Goal: Task Accomplishment & Management: Manage account settings

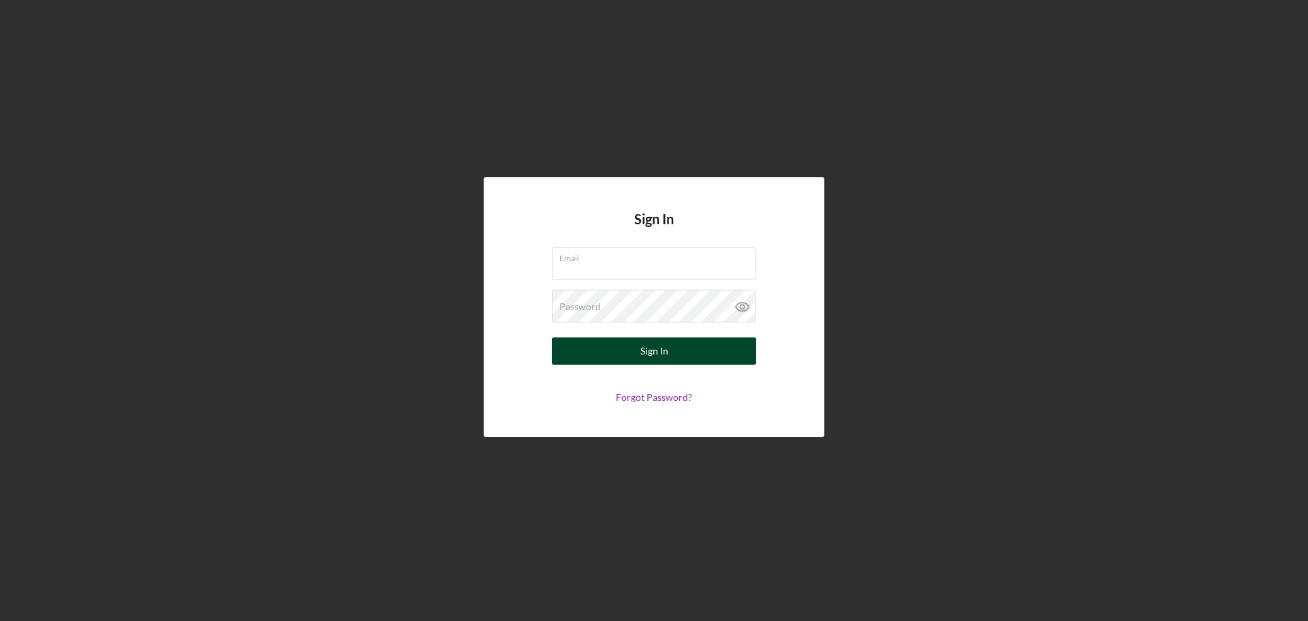
type input "[EMAIL_ADDRESS][DOMAIN_NAME]"
click at [699, 354] on button "Sign In" at bounding box center [654, 350] width 204 height 27
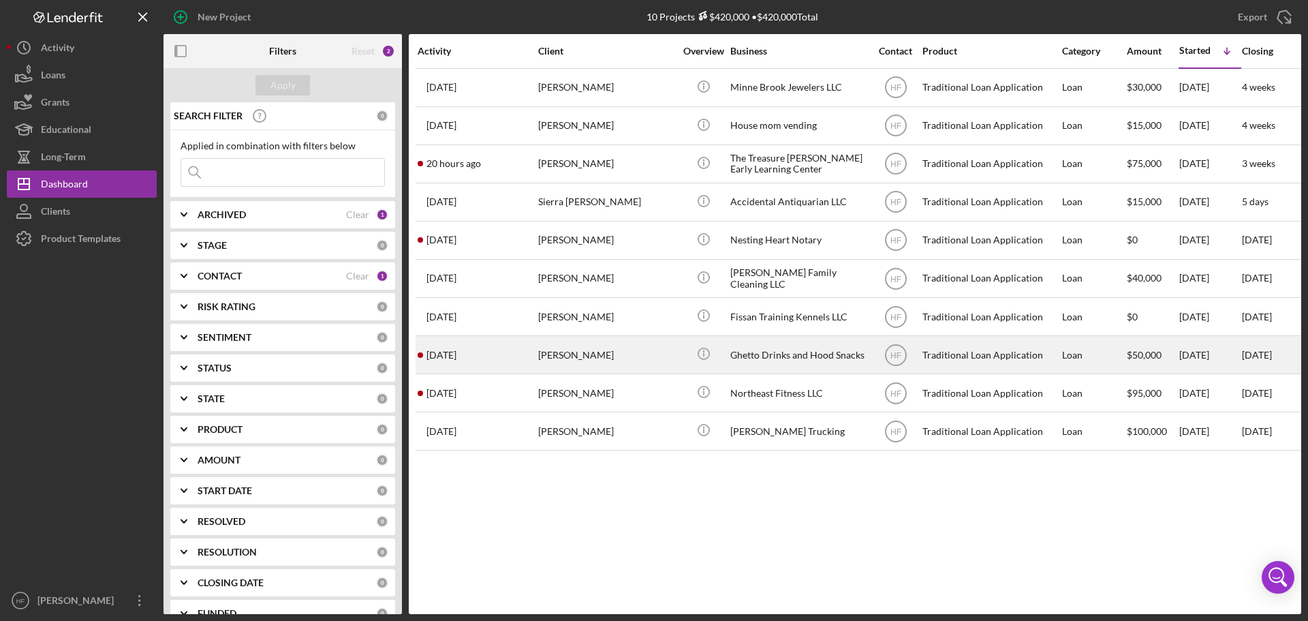
click at [610, 345] on div "[PERSON_NAME]" at bounding box center [606, 354] width 136 height 36
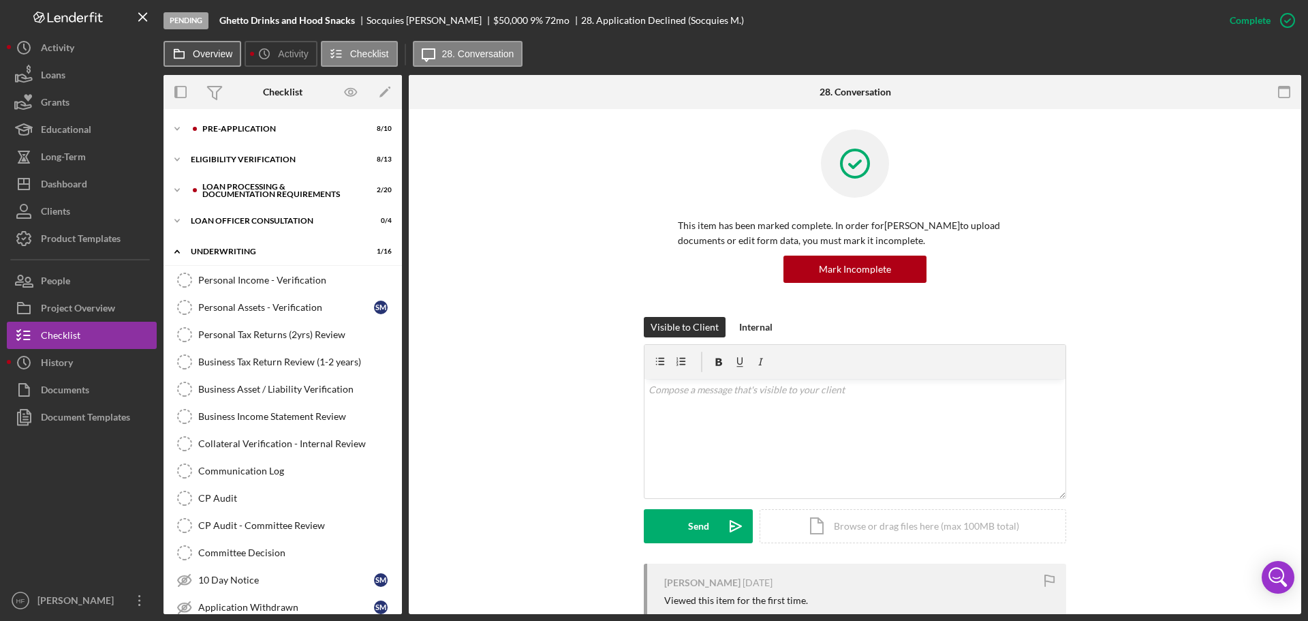
click at [213, 65] on button "Overview" at bounding box center [202, 54] width 78 height 26
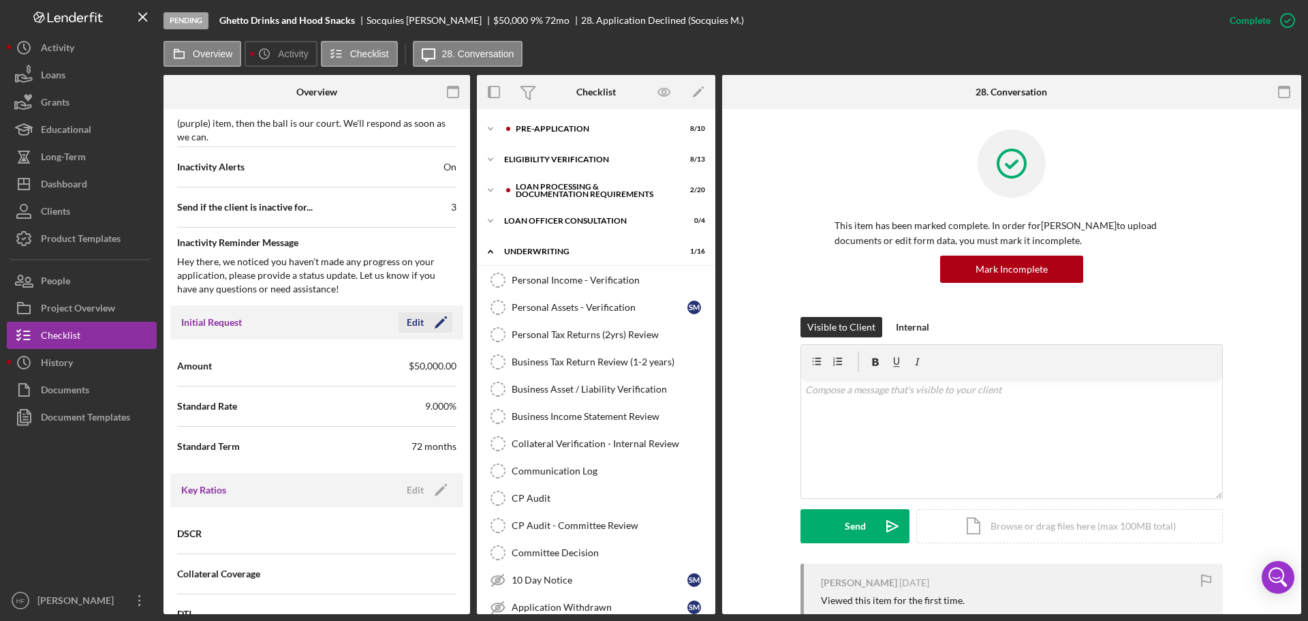
scroll to position [681, 0]
click at [428, 315] on icon "Icon/Edit" at bounding box center [441, 321] width 34 height 34
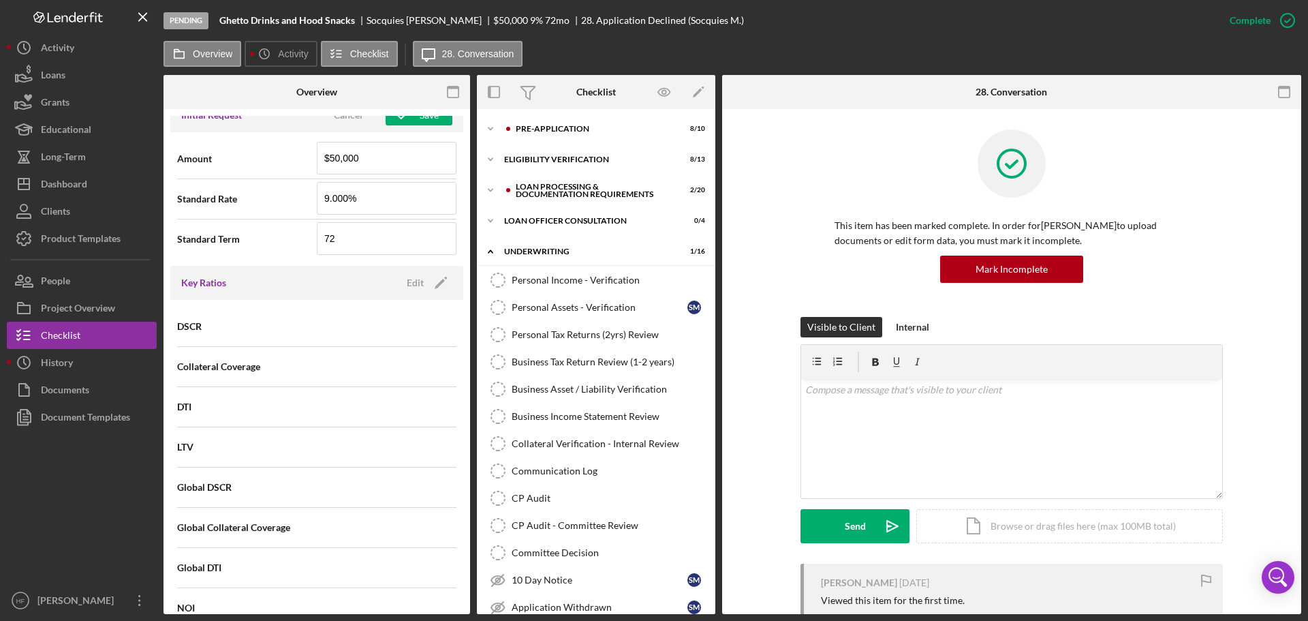
scroll to position [862, 0]
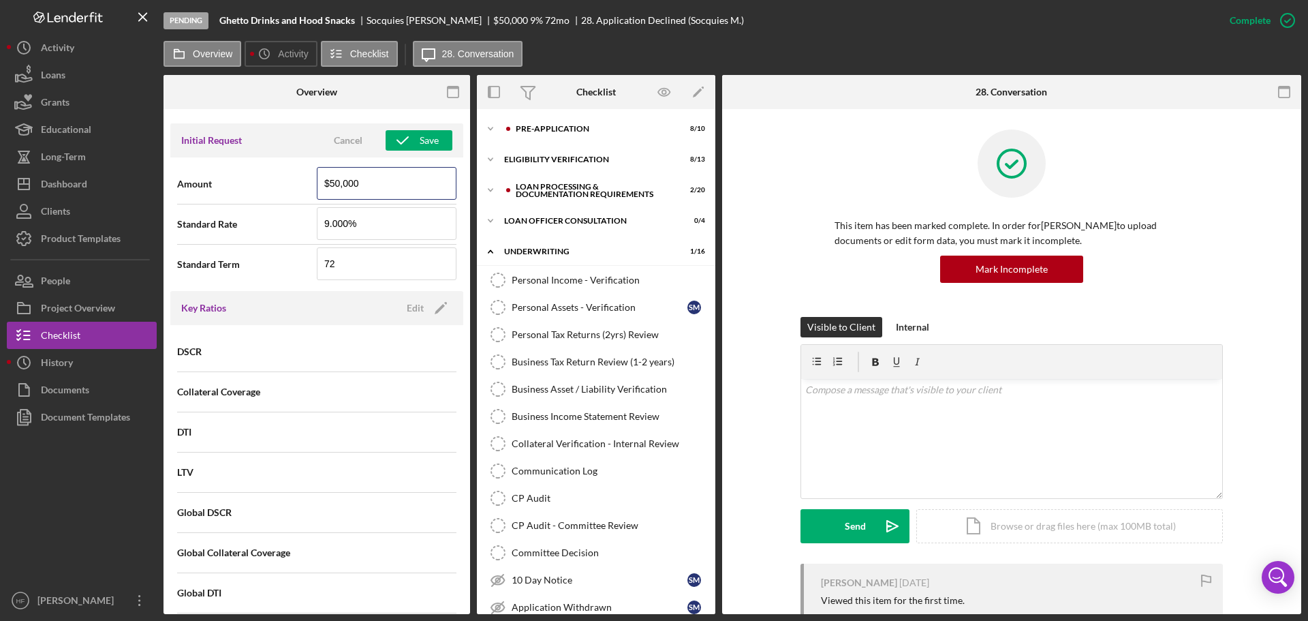
drag, startPoint x: 362, startPoint y: 186, endPoint x: 309, endPoint y: 183, distance: 53.2
click at [309, 183] on div "Amount $50,000" at bounding box center [316, 184] width 279 height 34
type input "$0"
click at [280, 159] on div "Amount $0 Standard Rate 9.000% Standard Term 72" at bounding box center [316, 224] width 293 height 134
click at [432, 149] on div "Save" at bounding box center [429, 140] width 19 height 20
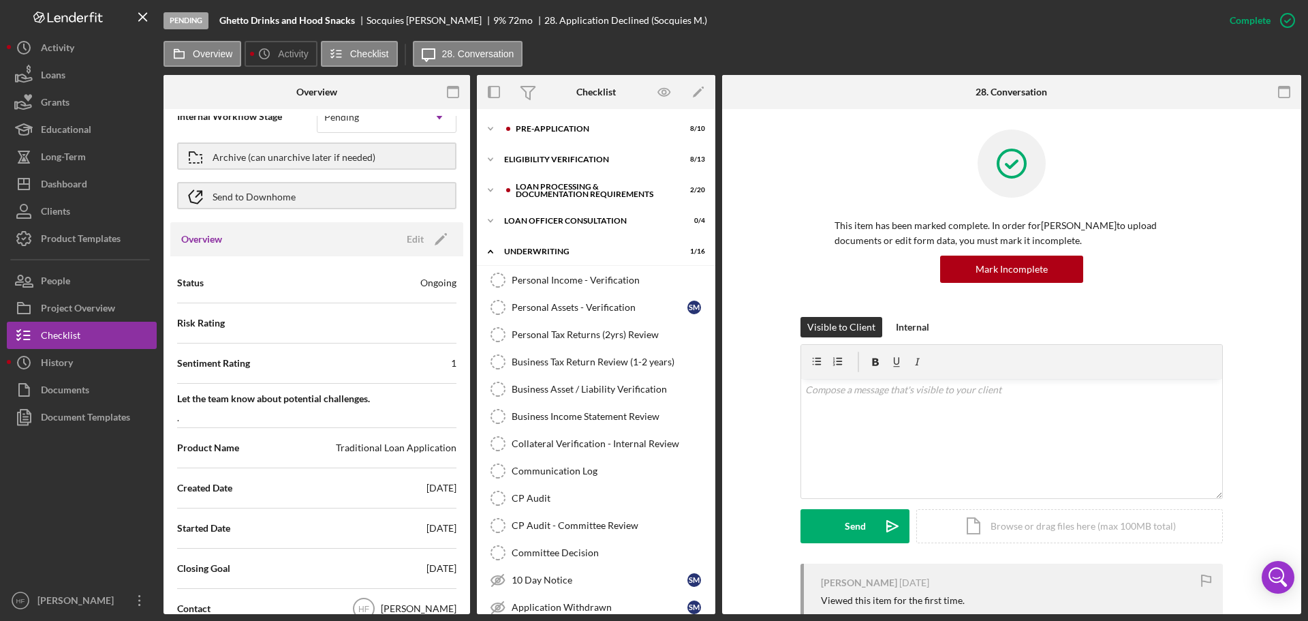
scroll to position [0, 0]
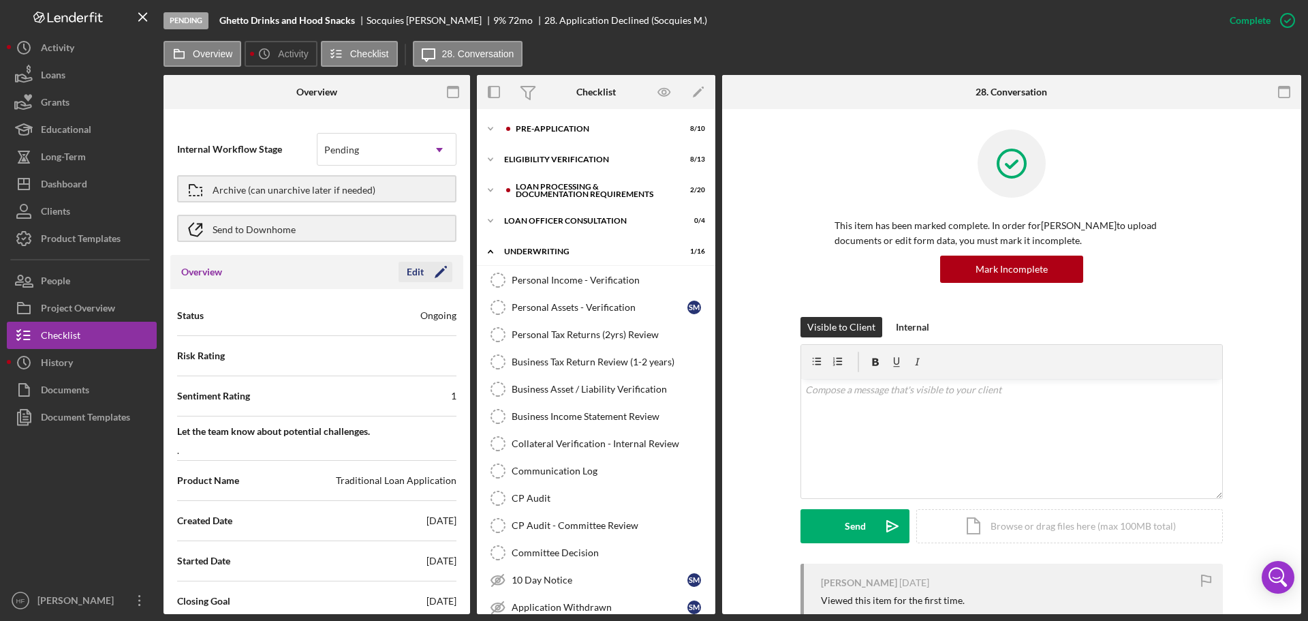
click at [413, 268] on div "Edit" at bounding box center [415, 272] width 17 height 20
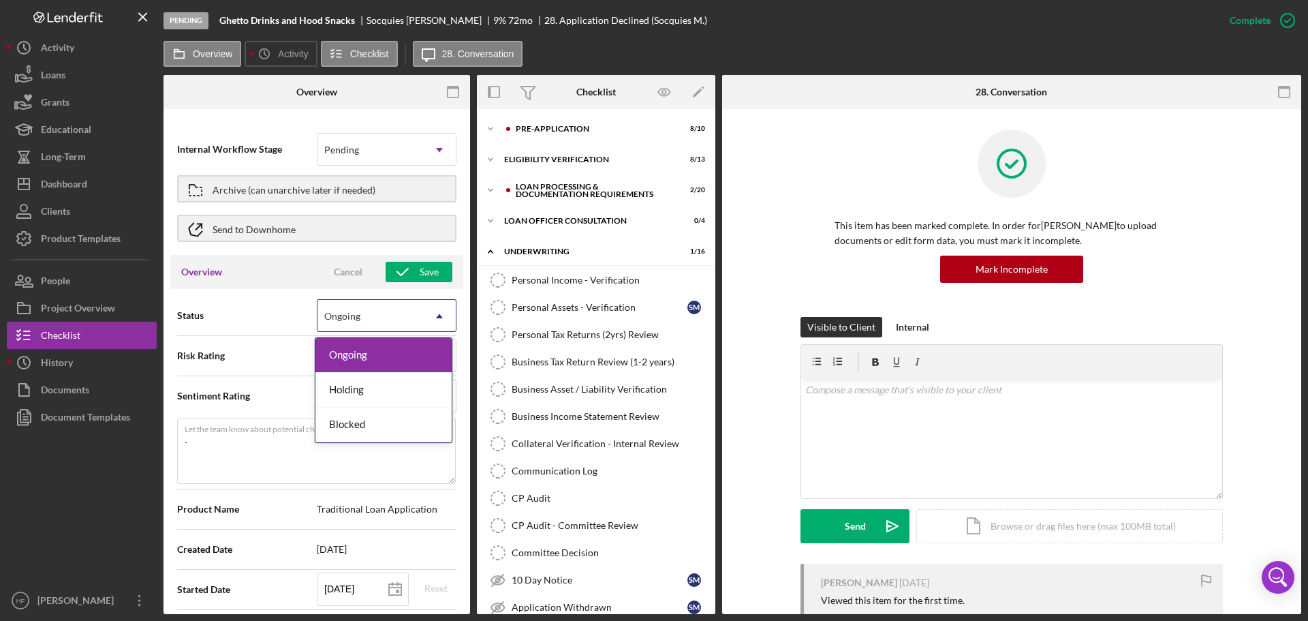
click at [427, 317] on icon "Icon/Dropdown Arrow" at bounding box center [439, 316] width 33 height 33
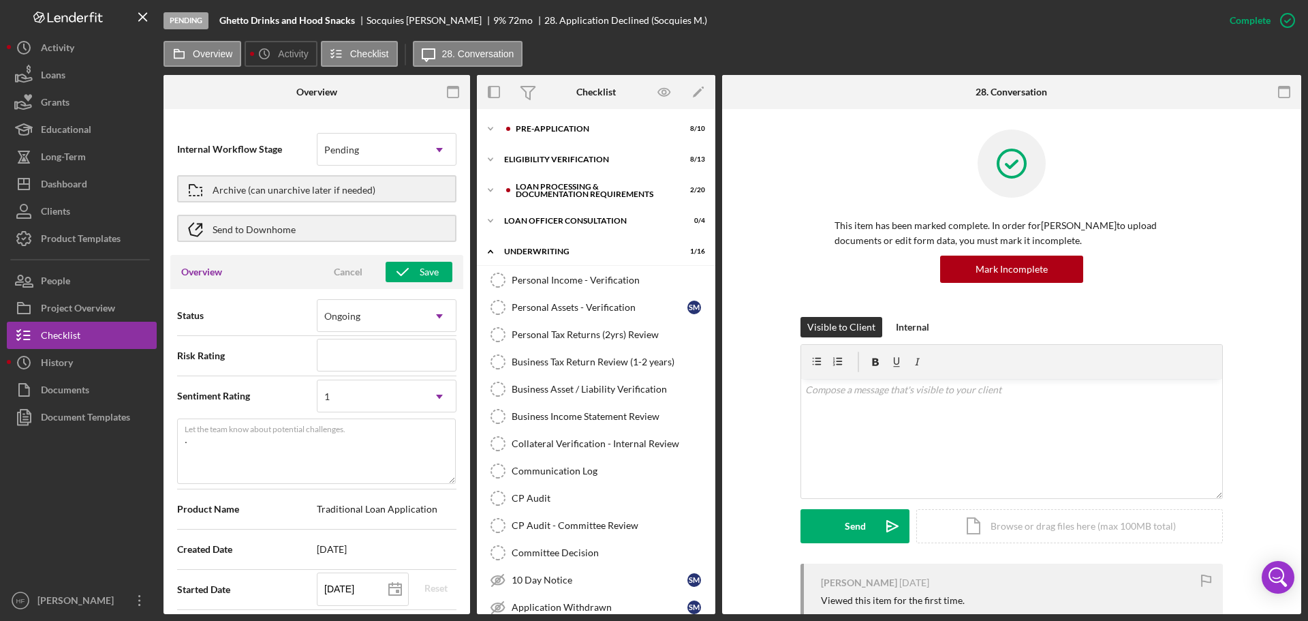
type textarea "Here's a snapshot of information that has been fully approved, as well as the i…"
click at [283, 304] on div "Status Ongoing Icon/Dropdown Arrow" at bounding box center [316, 315] width 279 height 34
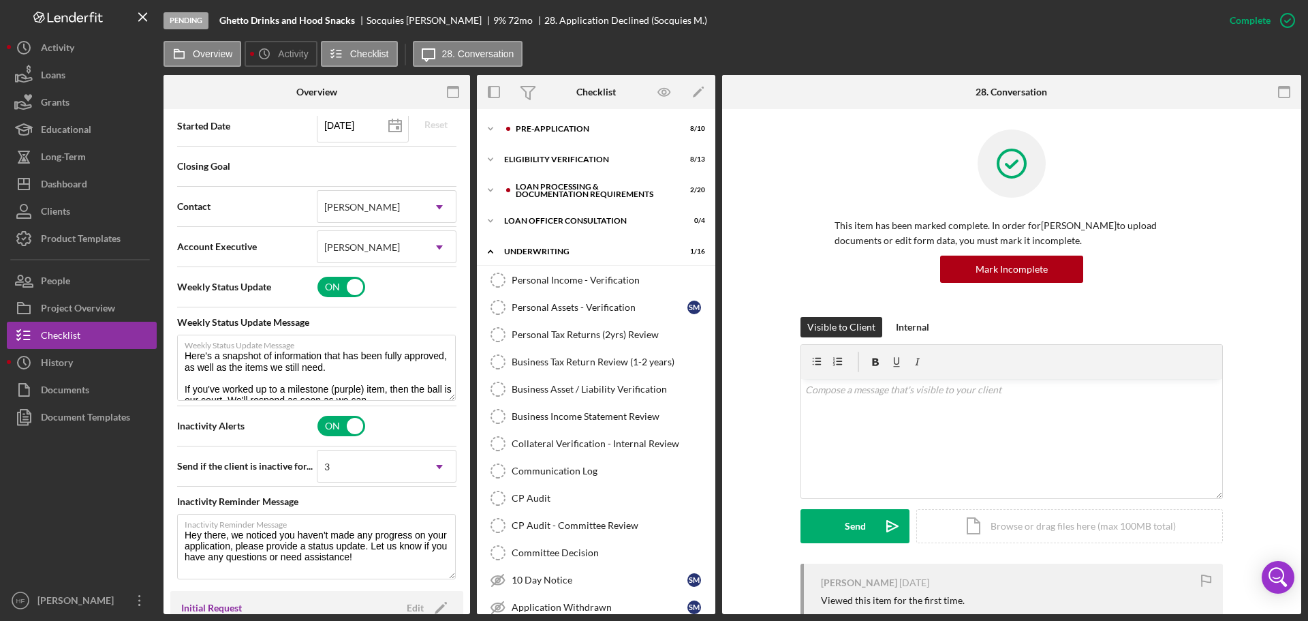
scroll to position [477, 0]
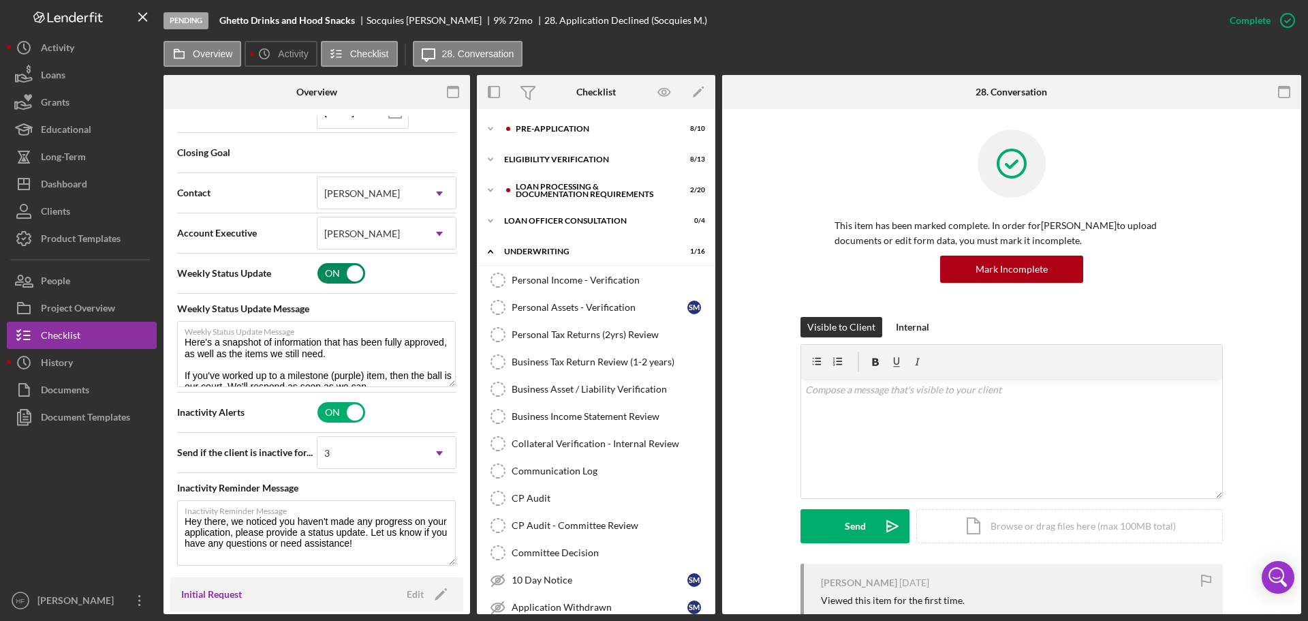
click at [329, 272] on input "checkbox" at bounding box center [341, 273] width 48 height 20
checkbox input "false"
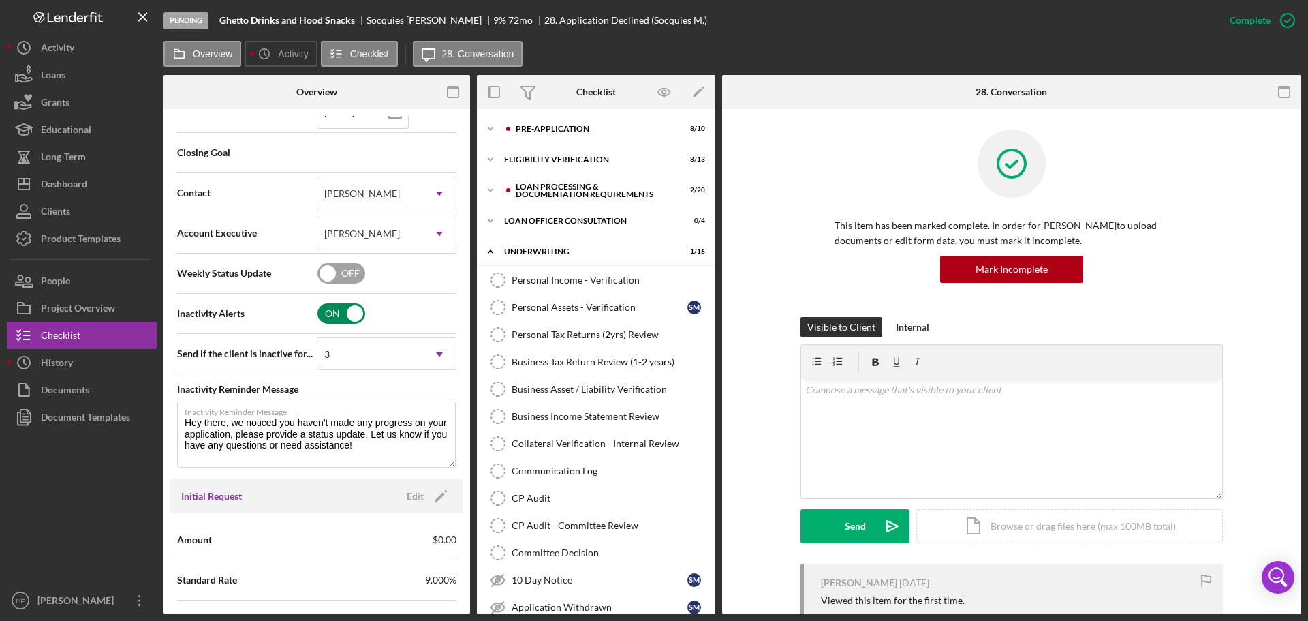
click at [330, 319] on input "checkbox" at bounding box center [341, 313] width 48 height 20
checkbox input "false"
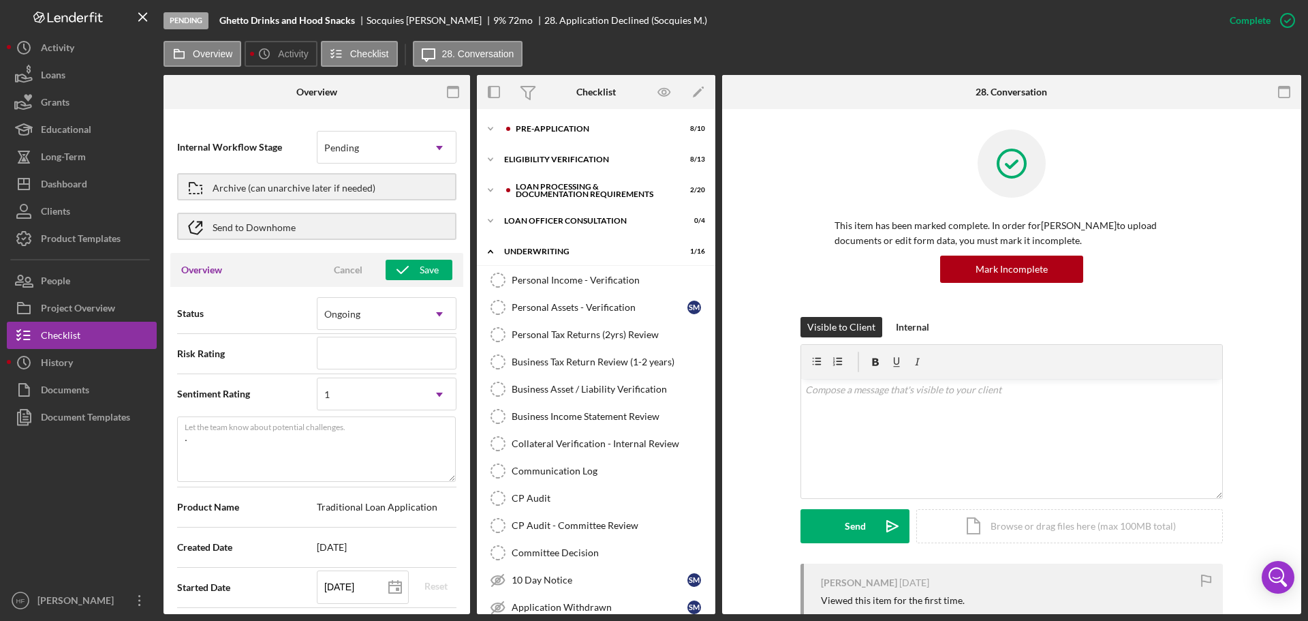
scroll to position [0, 0]
click at [390, 272] on icon "button" at bounding box center [403, 272] width 34 height 34
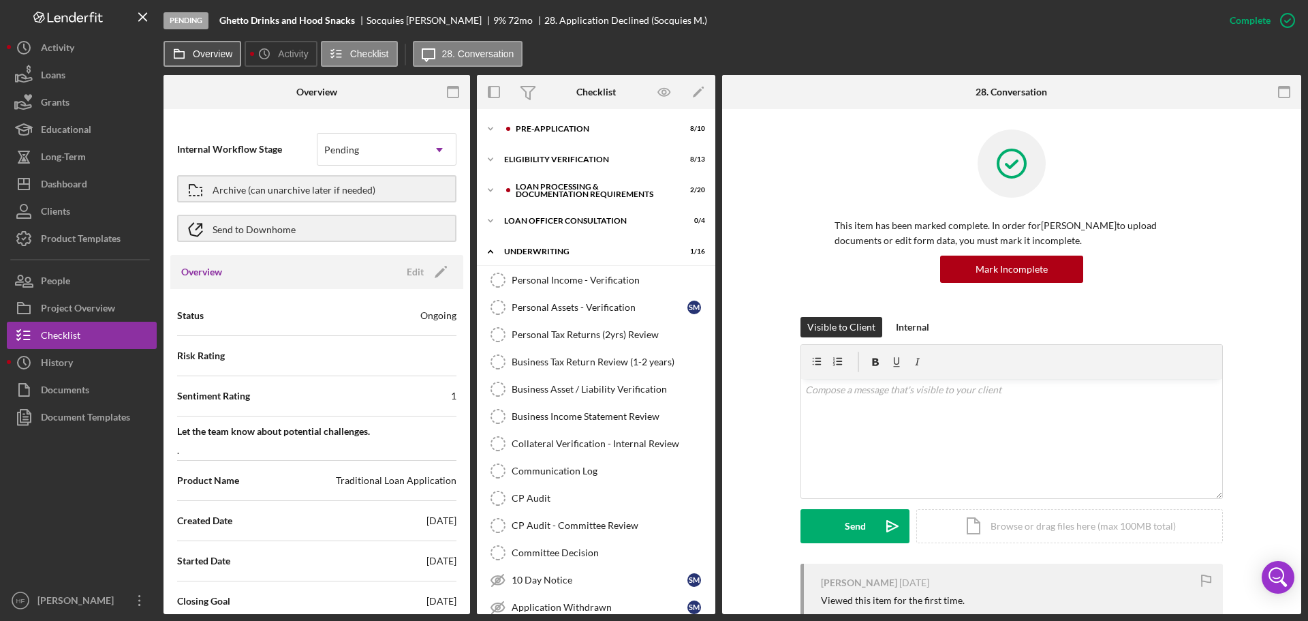
click at [224, 60] on button "Overview" at bounding box center [202, 54] width 78 height 26
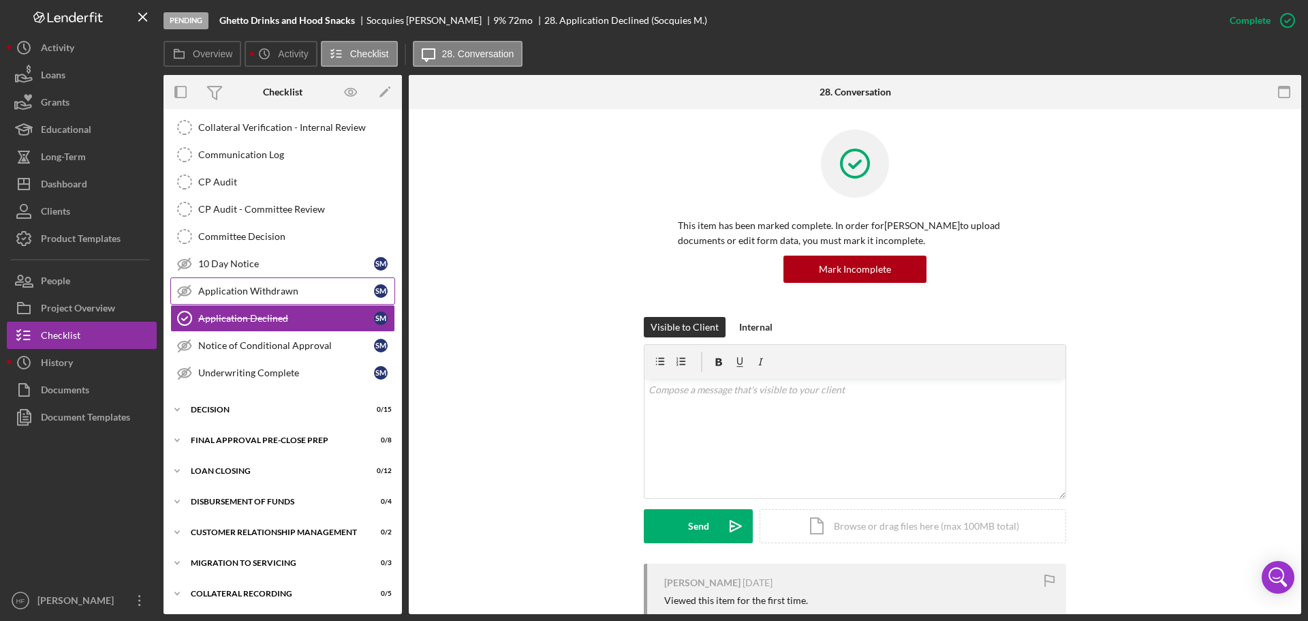
scroll to position [317, 0]
click at [115, 364] on button "Icon/History History" at bounding box center [82, 362] width 150 height 27
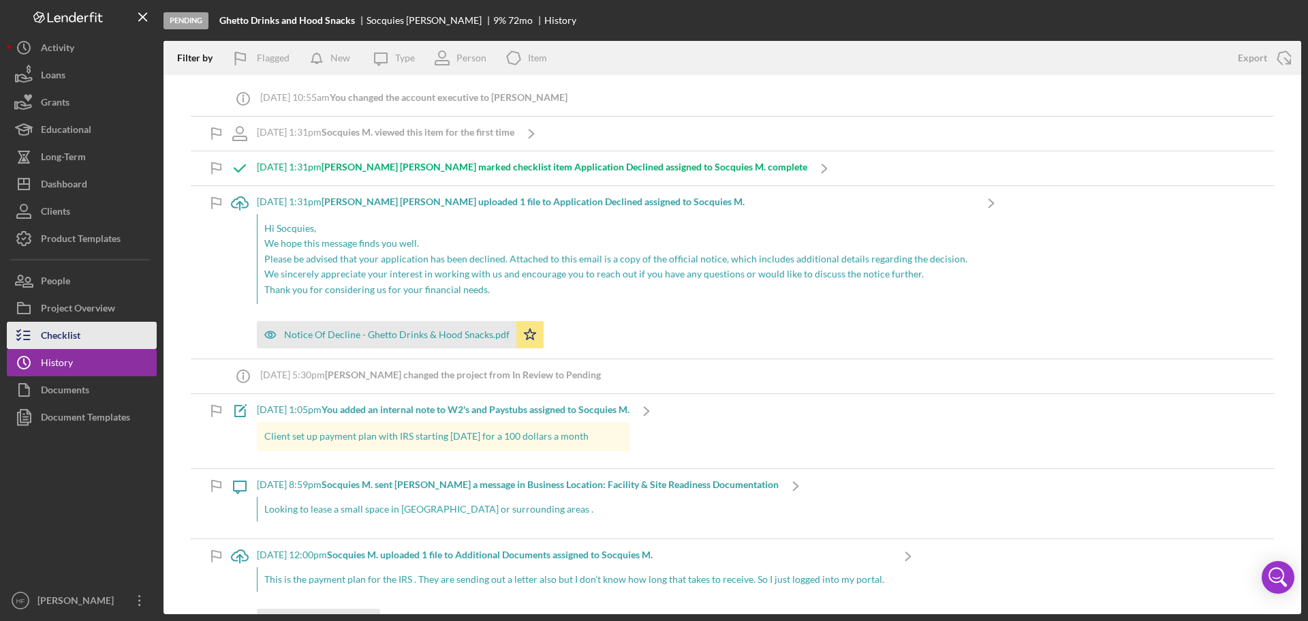
click at [118, 336] on button "Checklist" at bounding box center [82, 335] width 150 height 27
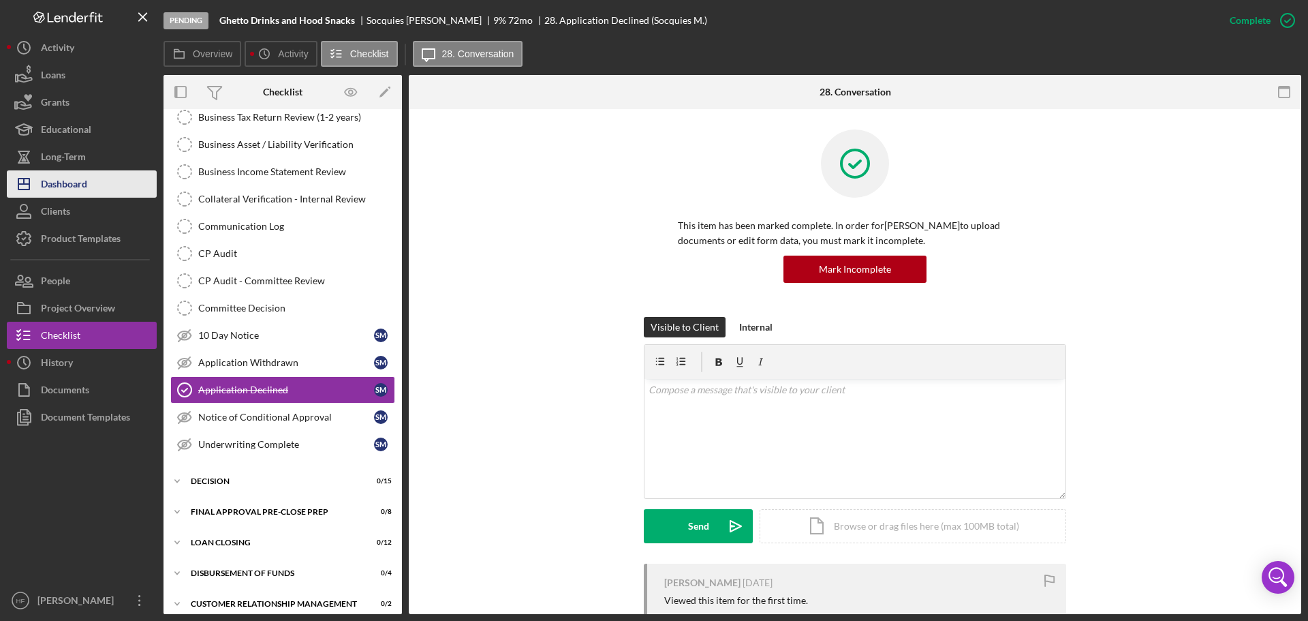
scroll to position [272, 0]
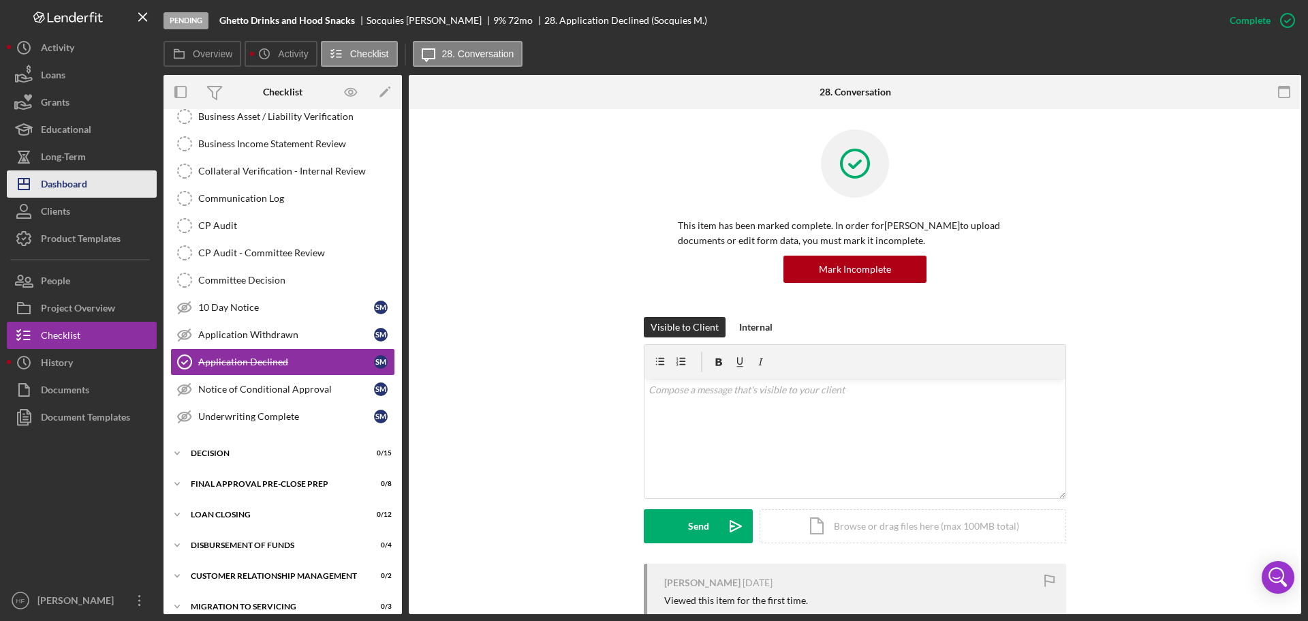
click at [74, 189] on div "Dashboard" at bounding box center [64, 185] width 46 height 31
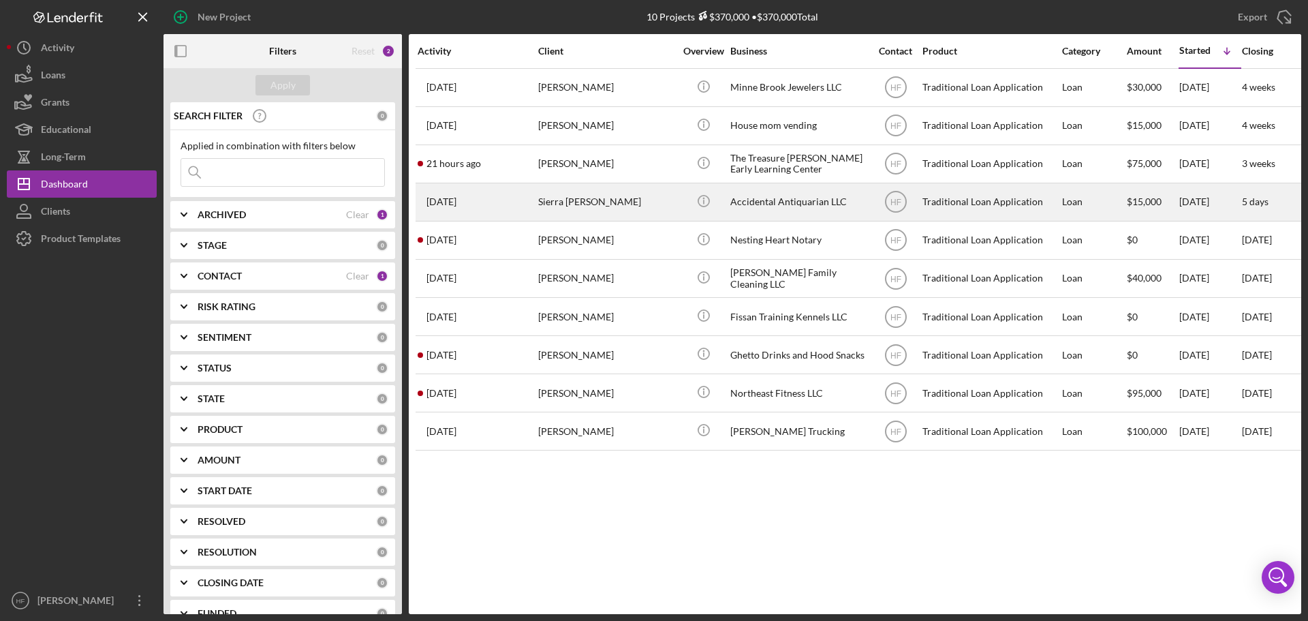
click at [456, 201] on time "[DATE]" at bounding box center [441, 201] width 30 height 11
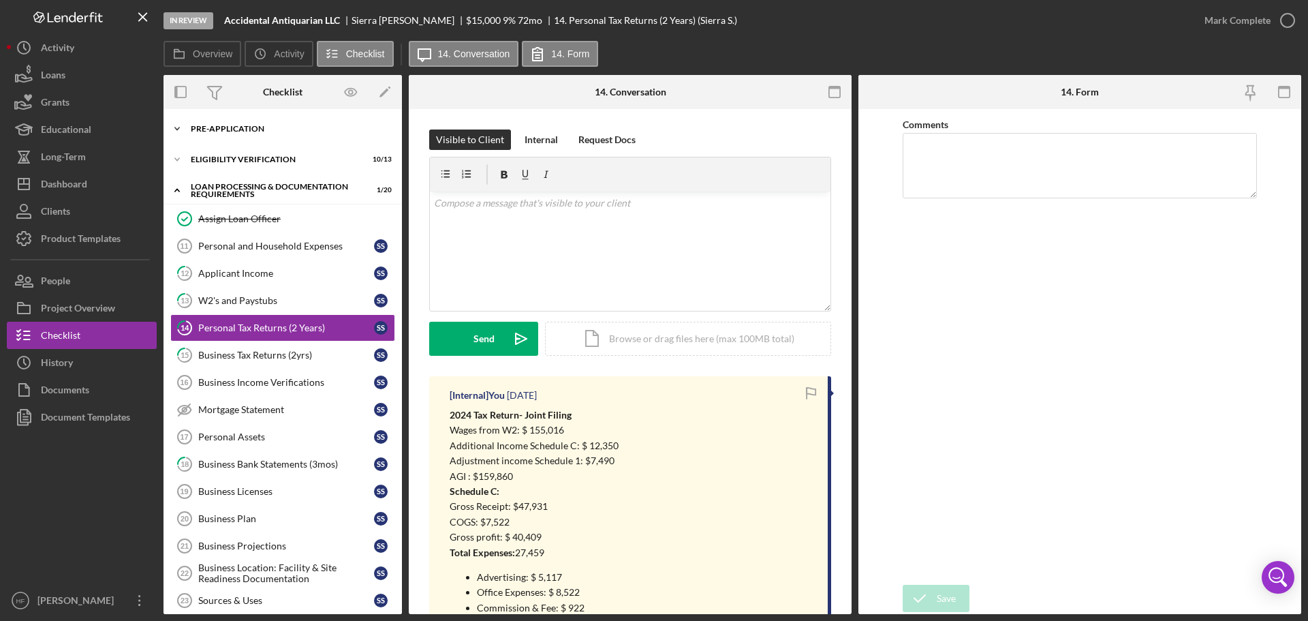
click at [272, 129] on div "Pre-Application" at bounding box center [288, 129] width 194 height 8
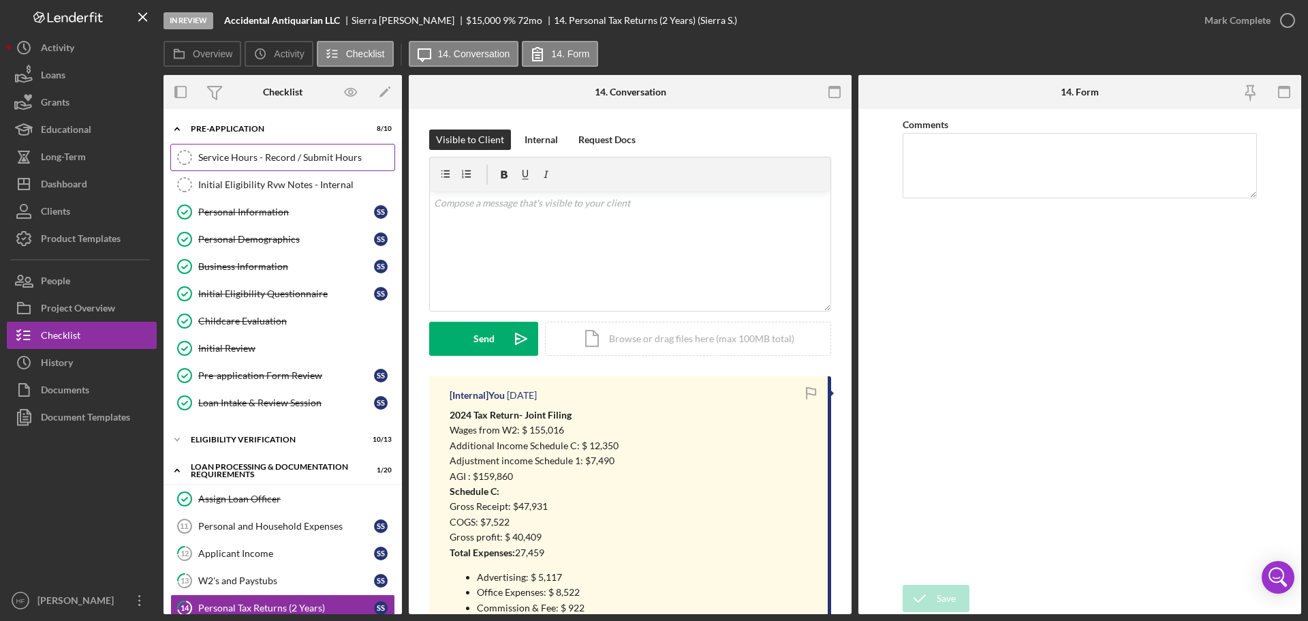
click at [272, 159] on div "Service Hours - Record / Submit Hours" at bounding box center [296, 157] width 196 height 11
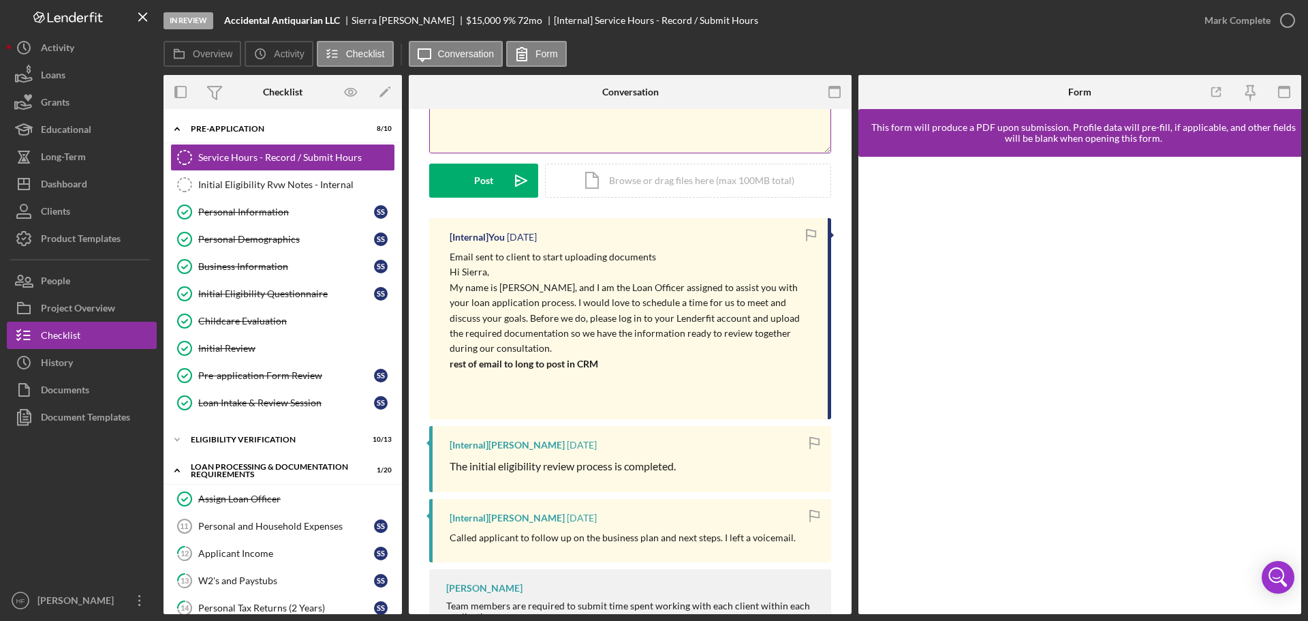
scroll to position [136, 0]
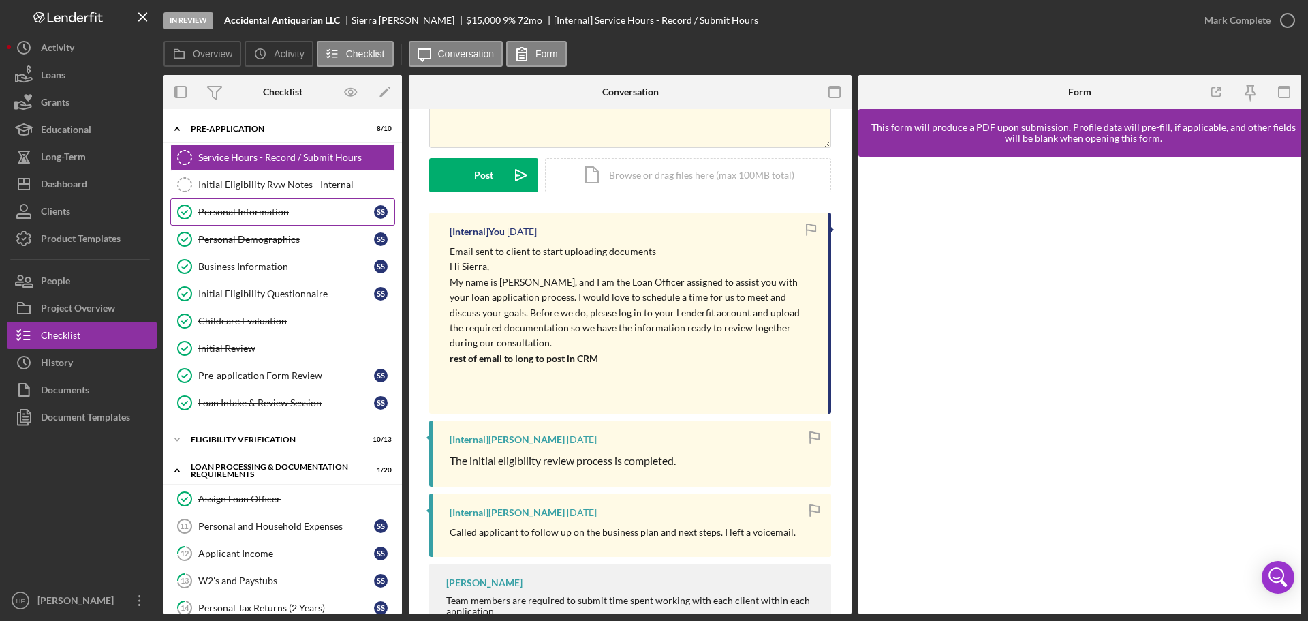
click at [325, 221] on link "Personal Information Personal Information S S" at bounding box center [282, 211] width 225 height 27
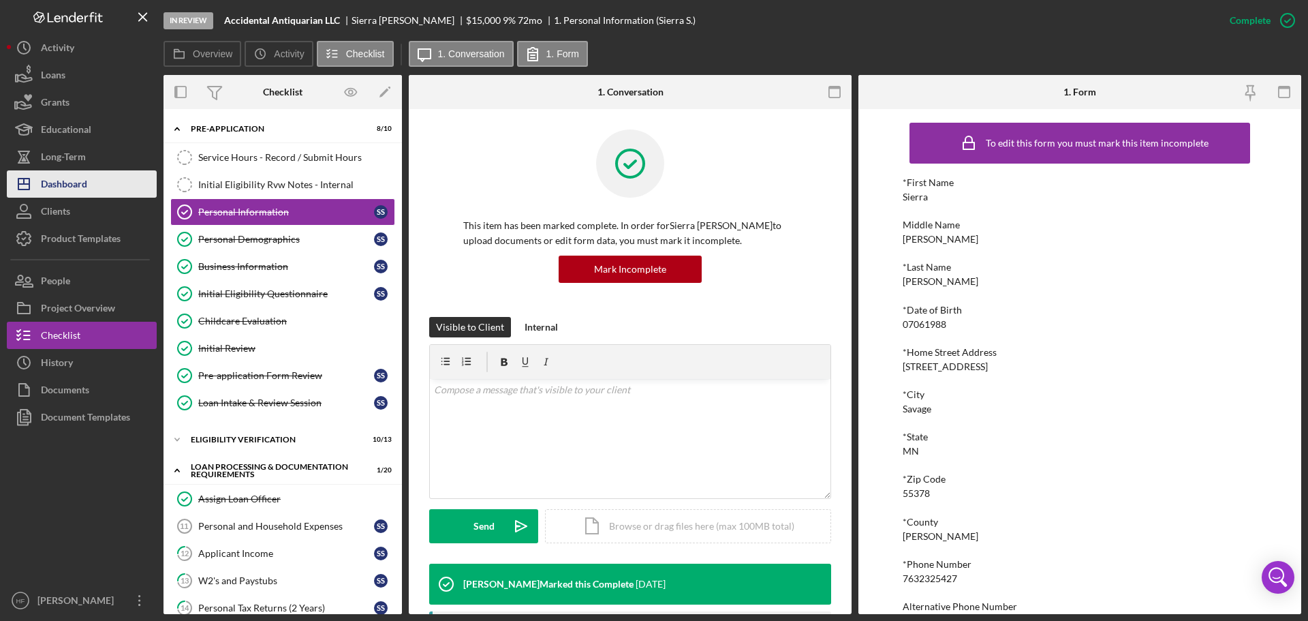
click at [110, 174] on button "Icon/Dashboard Dashboard" at bounding box center [82, 183] width 150 height 27
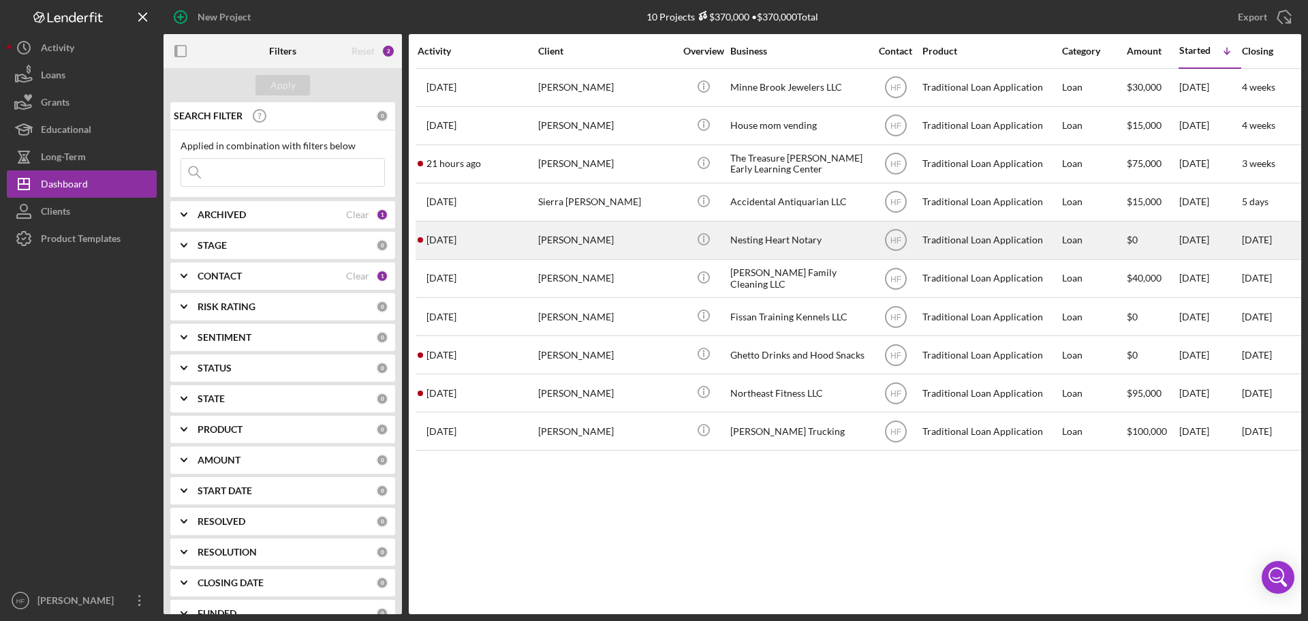
click at [644, 235] on div "[PERSON_NAME]" at bounding box center [606, 240] width 136 height 36
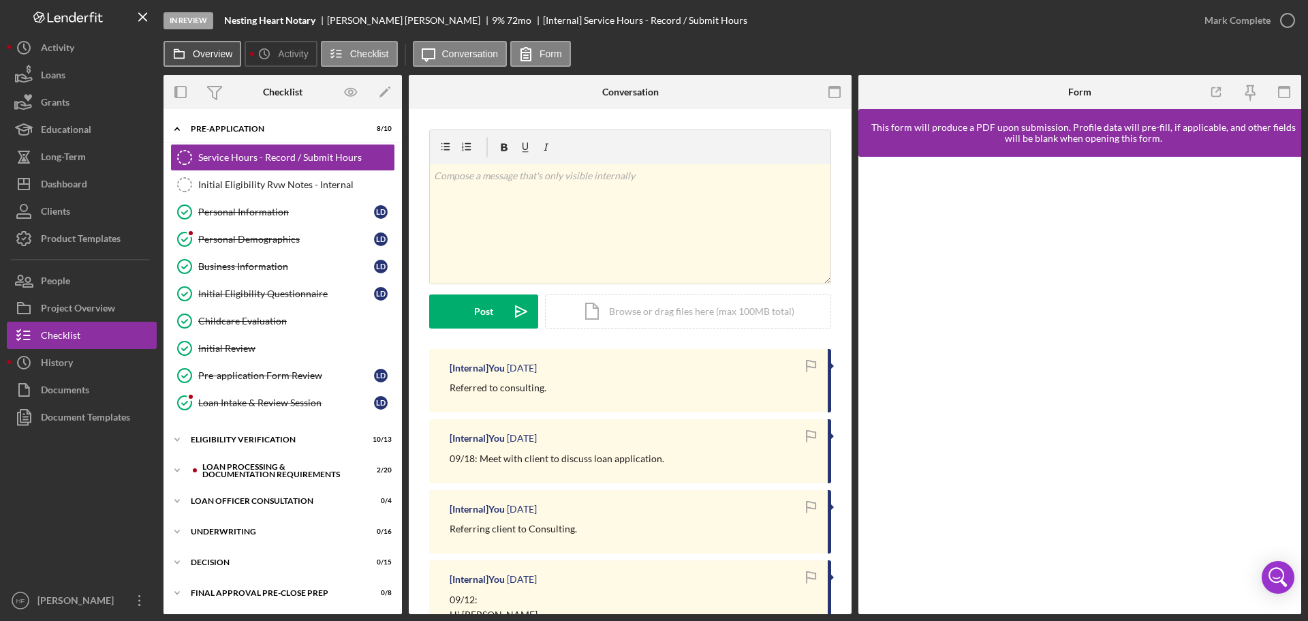
click at [221, 59] on label "Overview" at bounding box center [213, 53] width 40 height 11
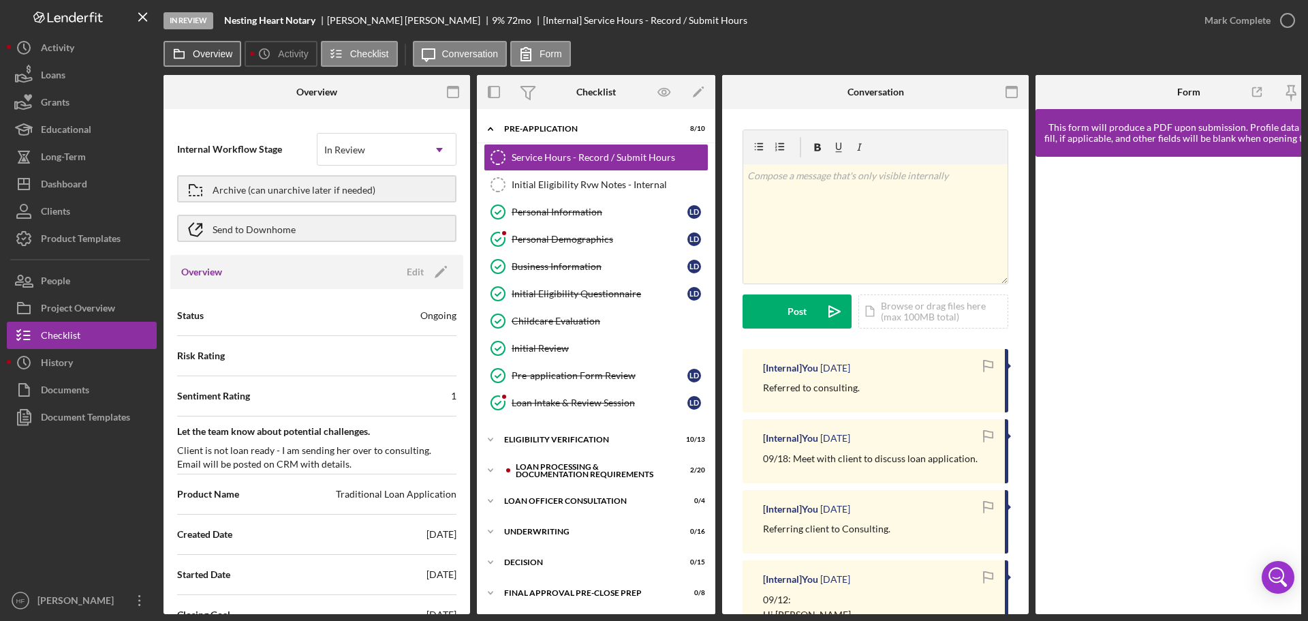
click at [221, 58] on label "Overview" at bounding box center [213, 53] width 40 height 11
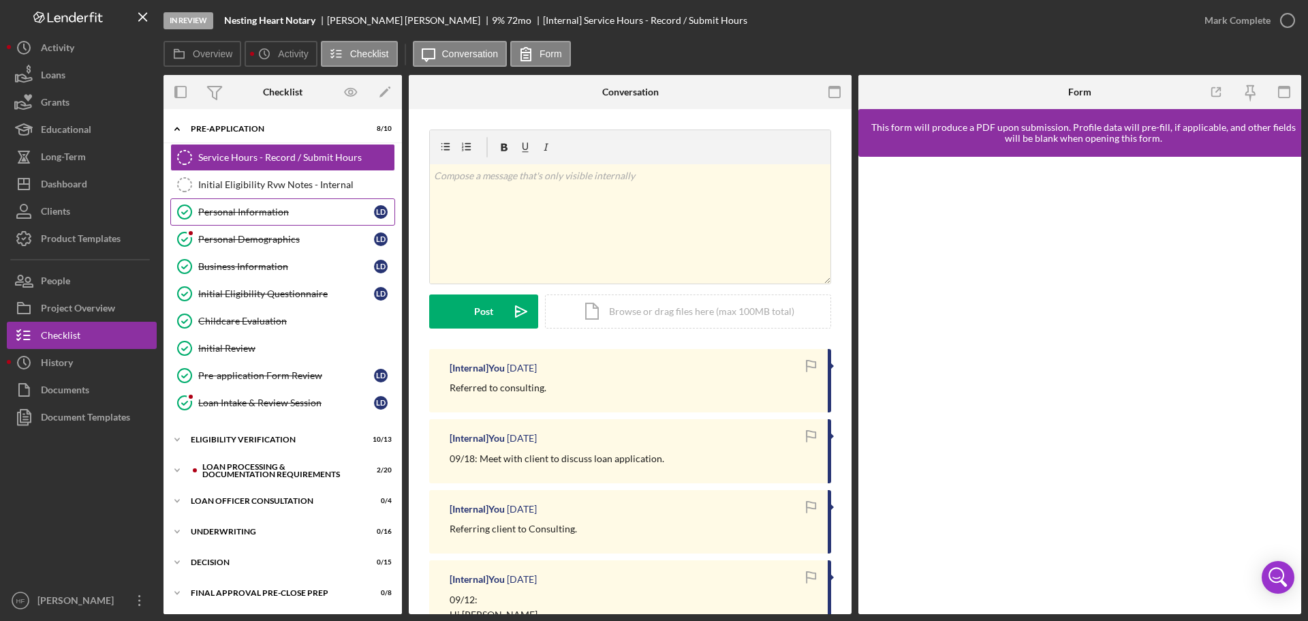
click at [311, 210] on div "Personal Information" at bounding box center [286, 211] width 176 height 11
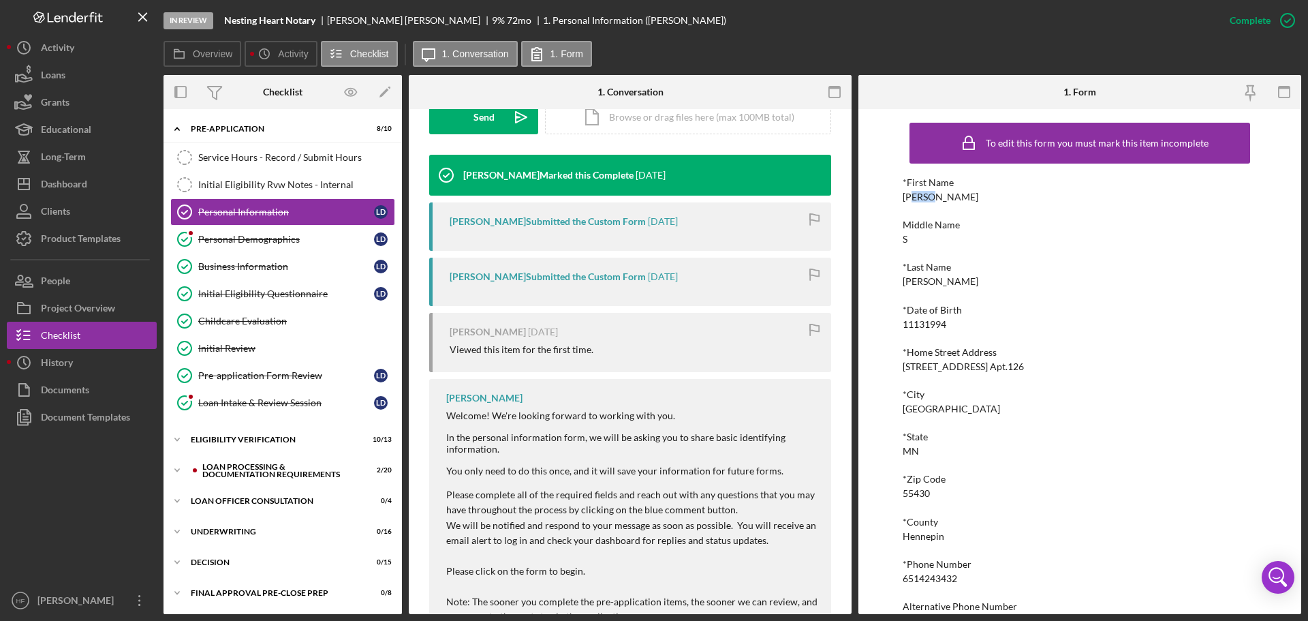
drag, startPoint x: 928, startPoint y: 202, endPoint x: 911, endPoint y: 198, distance: 18.2
click at [911, 198] on div "[PERSON_NAME]" at bounding box center [941, 196] width 76 height 11
drag, startPoint x: 946, startPoint y: 198, endPoint x: 901, endPoint y: 198, distance: 45.0
click at [900, 198] on div "To edit this form you must mark this item incomplete *First Name [PERSON_NAME] …" at bounding box center [1079, 361] width 443 height 505
copy div "[PERSON_NAME]"
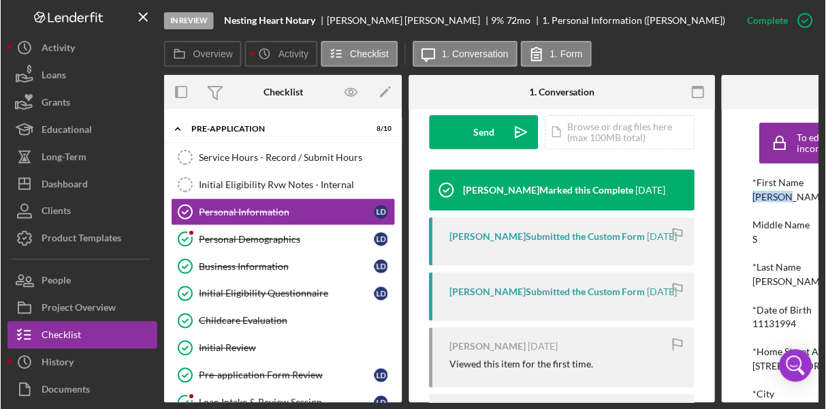
scroll to position [424, 0]
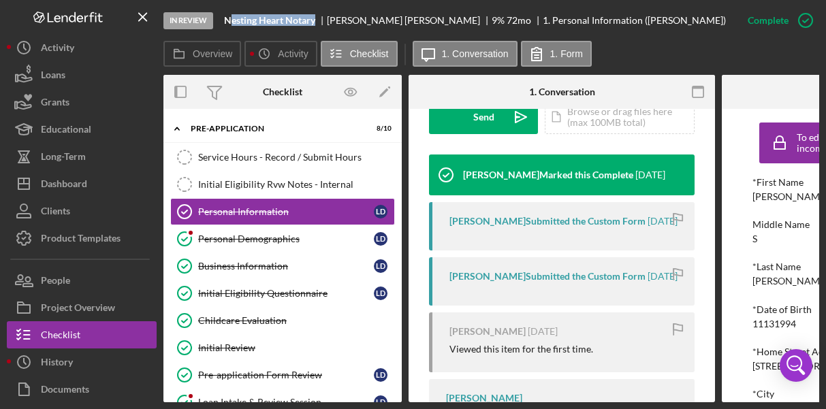
drag, startPoint x: 230, startPoint y: 20, endPoint x: 315, endPoint y: 20, distance: 85.1
click at [315, 20] on b "Nesting Heart Notary" at bounding box center [269, 20] width 91 height 11
click at [321, 21] on div "Nesting Heart Notary" at bounding box center [275, 20] width 103 height 11
drag, startPoint x: 317, startPoint y: 19, endPoint x: 225, endPoint y: 22, distance: 92.7
click at [225, 22] on div "Nesting Heart Notary" at bounding box center [275, 20] width 103 height 11
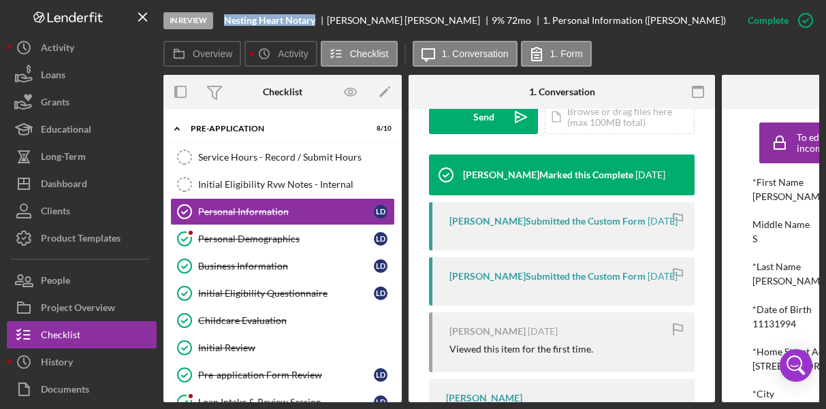
copy b "Nesting Heart Notary"
